Goal: Navigation & Orientation: Find specific page/section

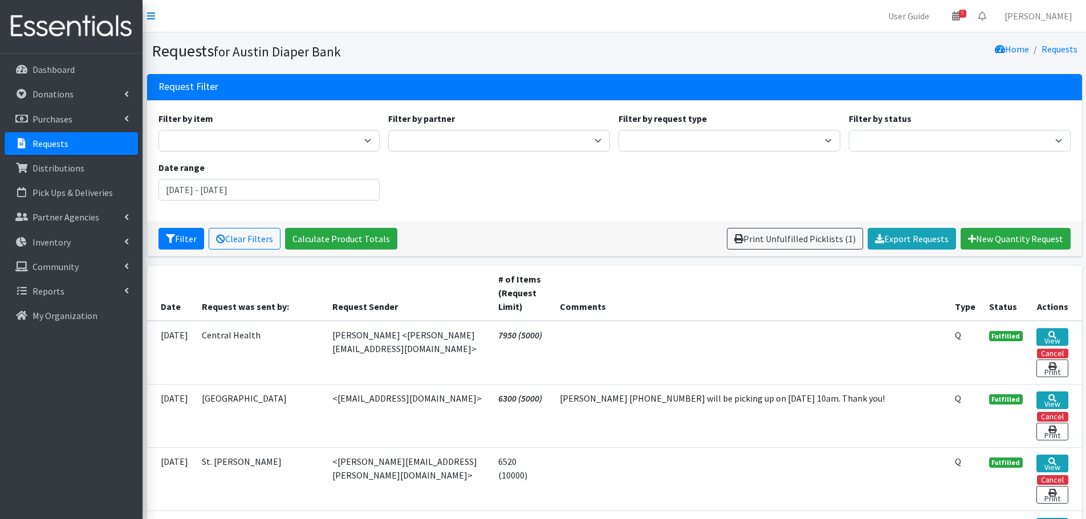
drag, startPoint x: 0, startPoint y: 0, endPoint x: 45, endPoint y: 133, distance: 140.8
click at [45, 133] on link "Requests" at bounding box center [71, 143] width 133 height 23
click at [61, 143] on p "Requests" at bounding box center [50, 143] width 36 height 11
